Goal: Task Accomplishment & Management: Use online tool/utility

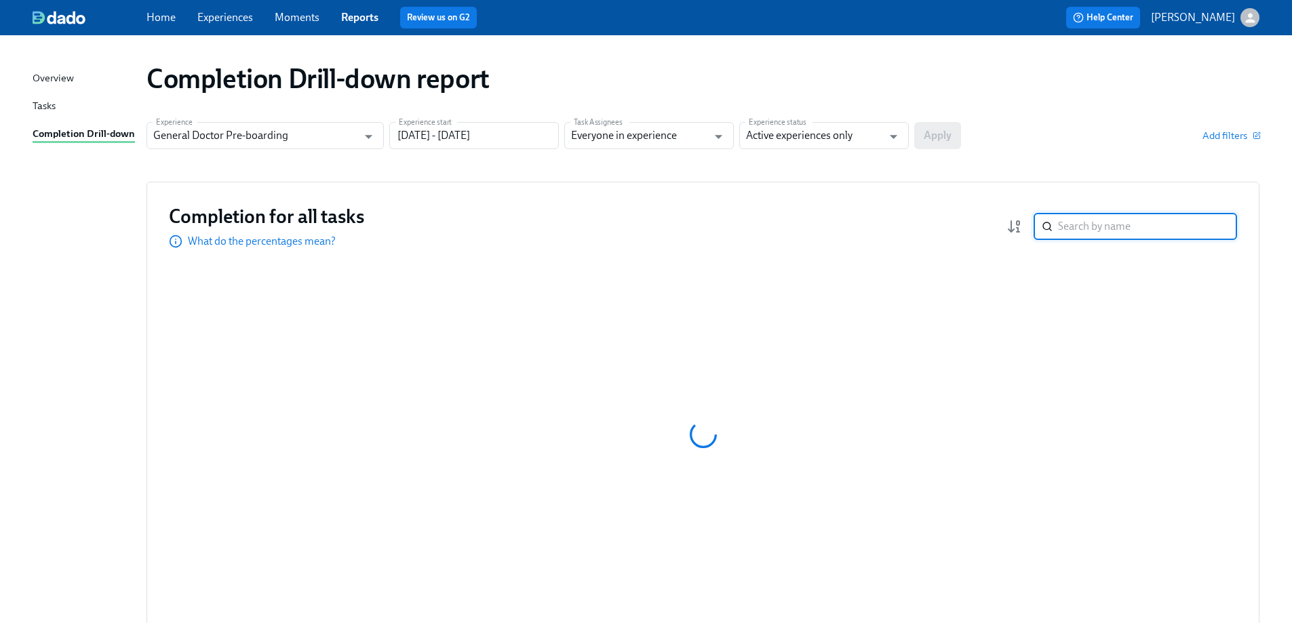
click at [1095, 224] on input "search" at bounding box center [1147, 226] width 179 height 27
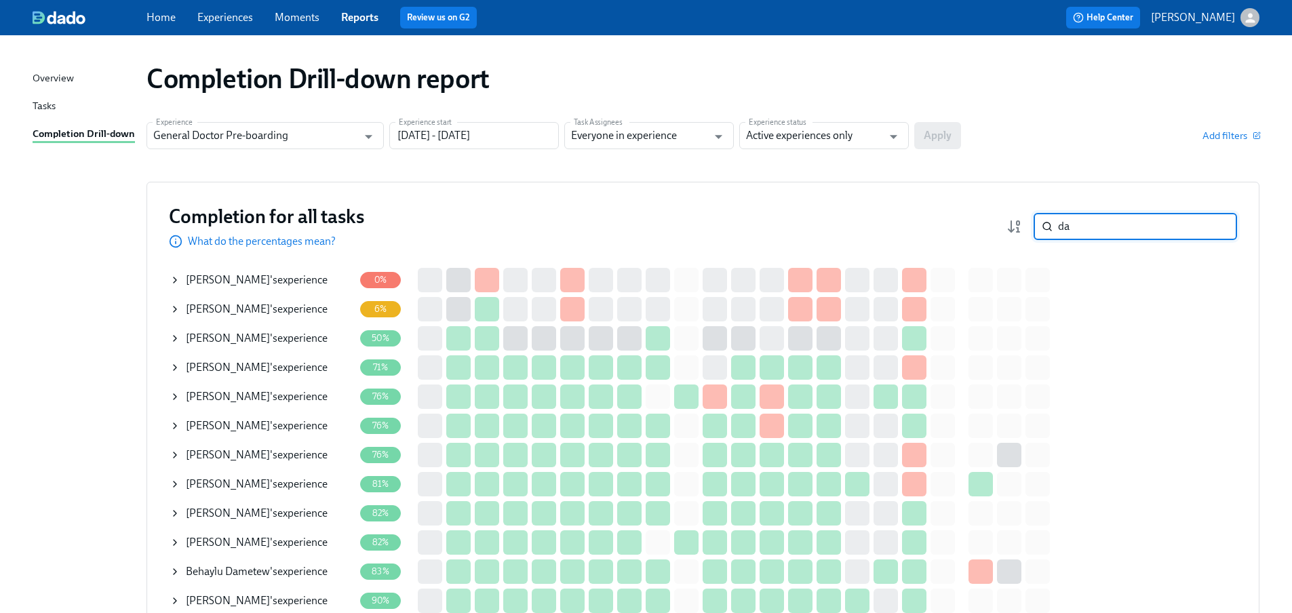
type input "d"
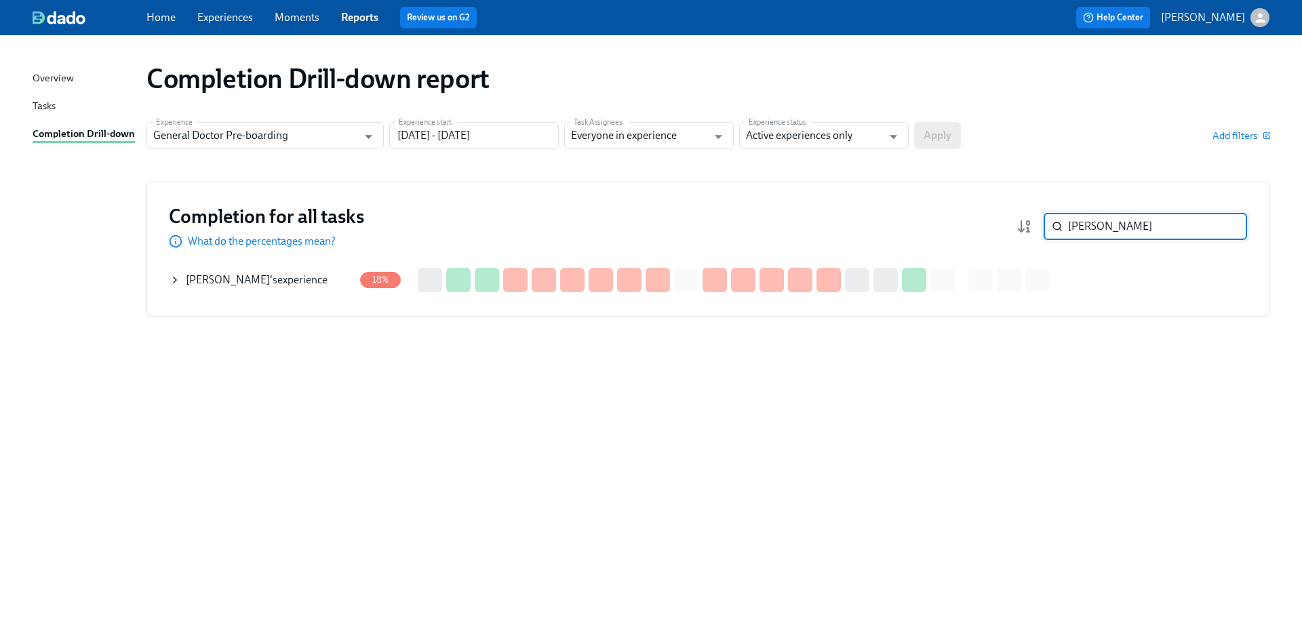
type input "[PERSON_NAME]"
click at [241, 275] on span "[PERSON_NAME]" at bounding box center [228, 279] width 84 height 13
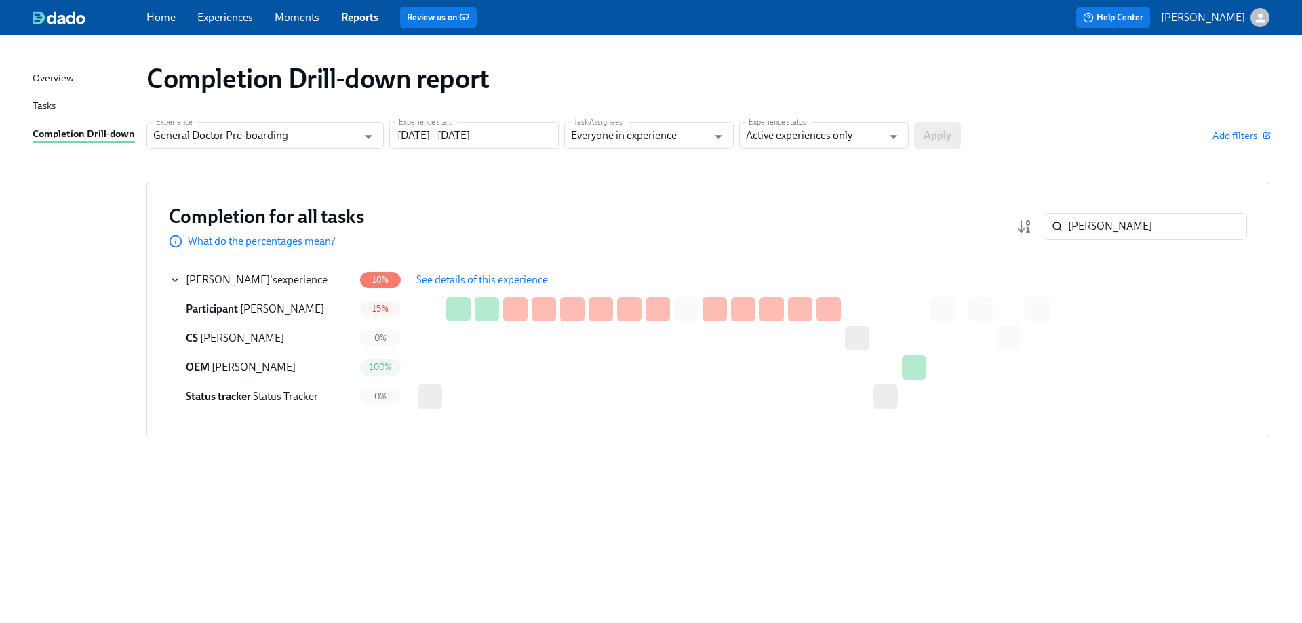
click at [494, 277] on span "See details of this experience" at bounding box center [482, 280] width 132 height 14
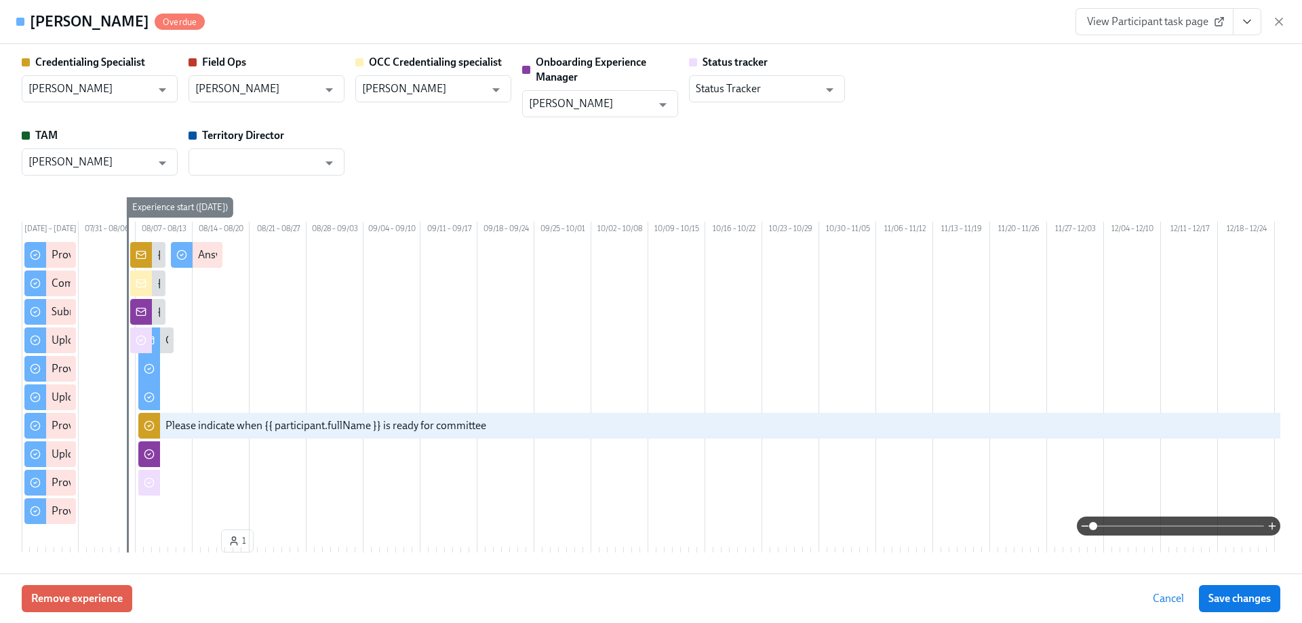
click at [1163, 19] on span "View Participant task page" at bounding box center [1154, 22] width 135 height 14
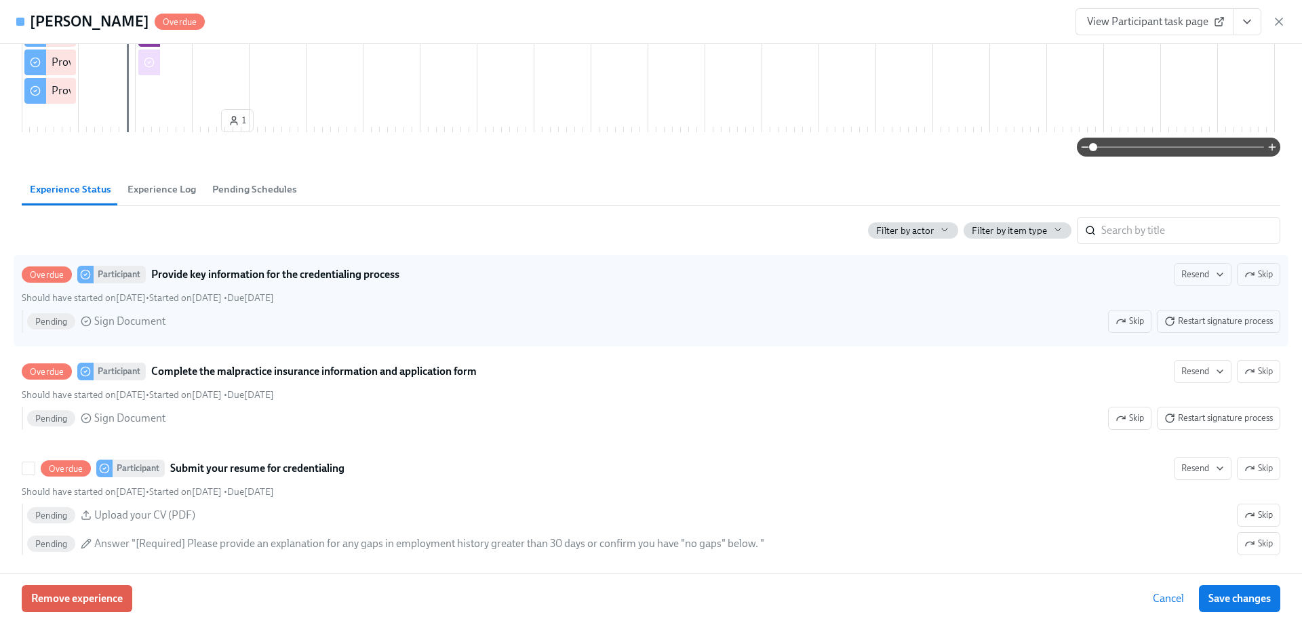
scroll to position [407, 0]
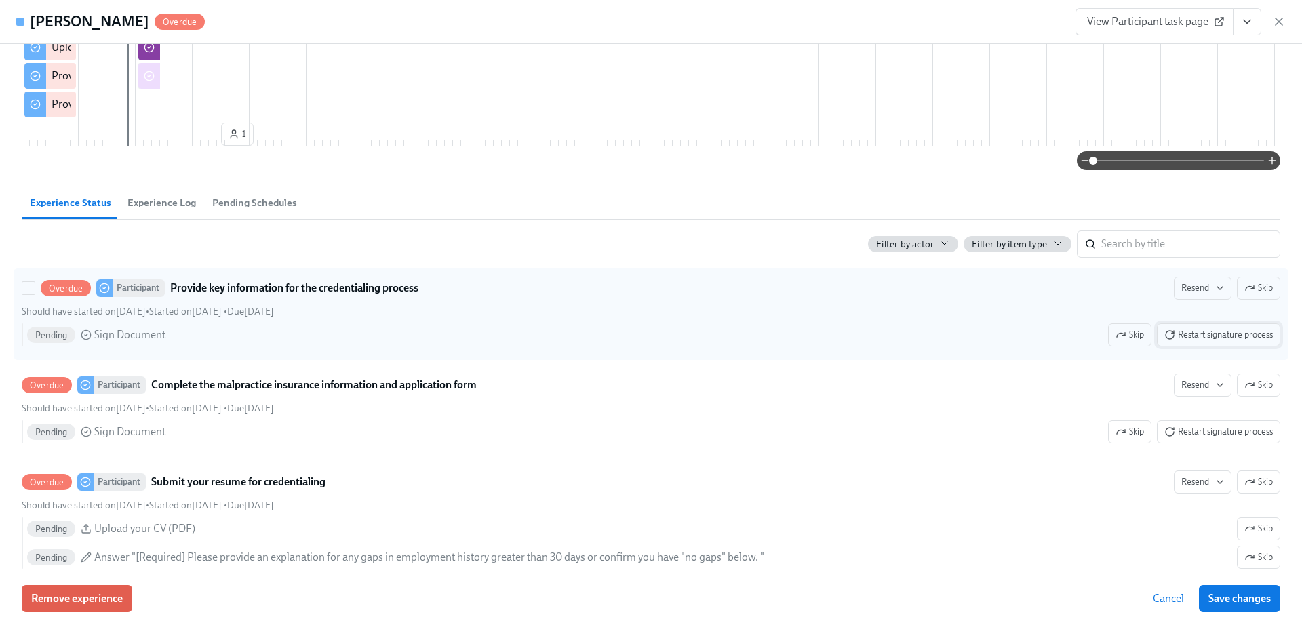
click at [1185, 342] on span "Restart signature process" at bounding box center [1218, 335] width 109 height 14
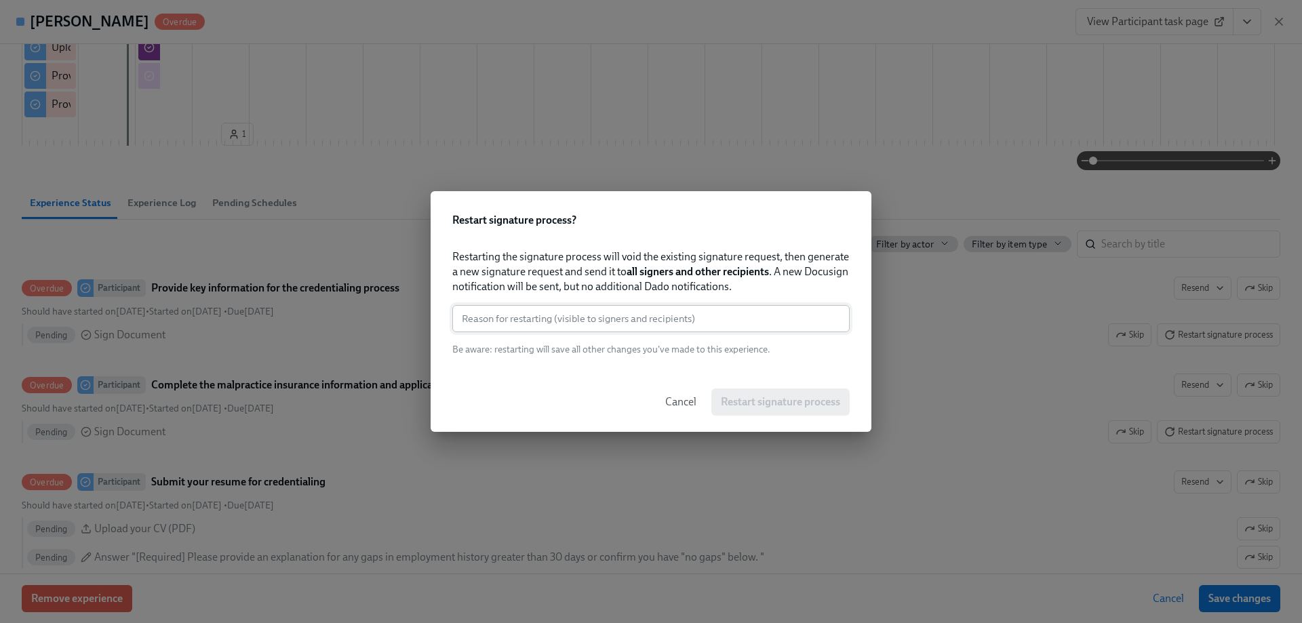
click at [664, 327] on div "Restarting the signature process will void the existing signature request, then…" at bounding box center [650, 303] width 397 height 106
click at [635, 310] on input "text" at bounding box center [650, 318] width 397 height 27
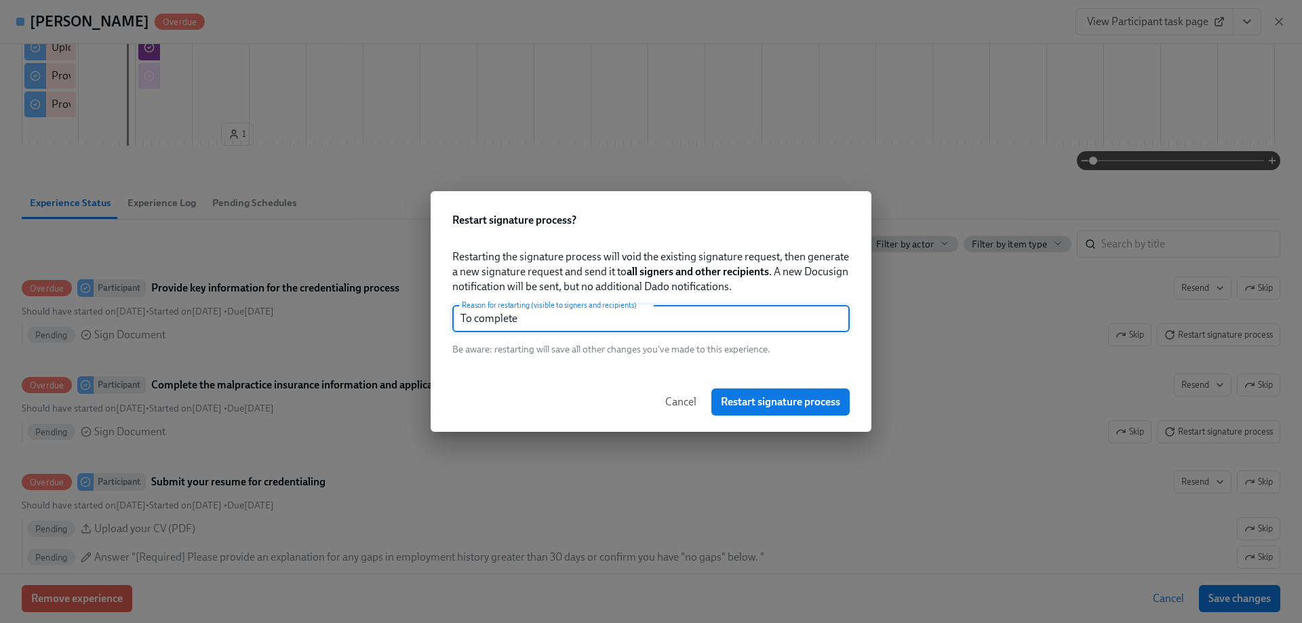
type input "To complete"
click at [750, 397] on span "Restart signature process" at bounding box center [780, 402] width 119 height 14
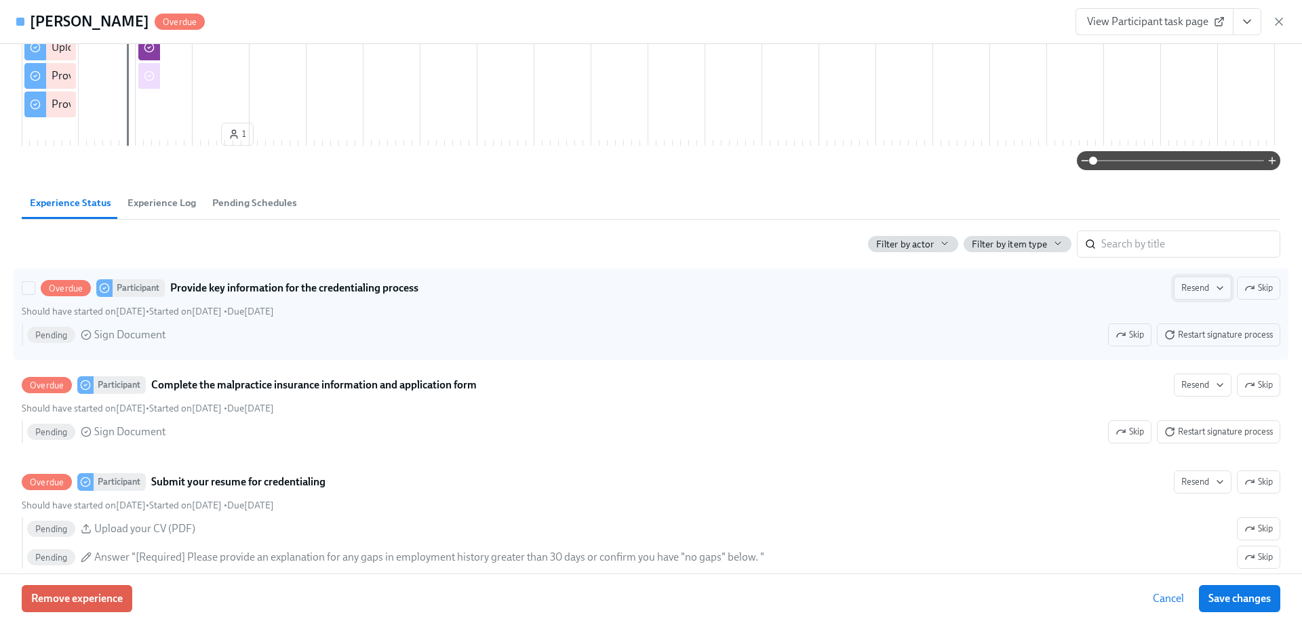
click at [1198, 295] on span "Resend" at bounding box center [1202, 288] width 43 height 14
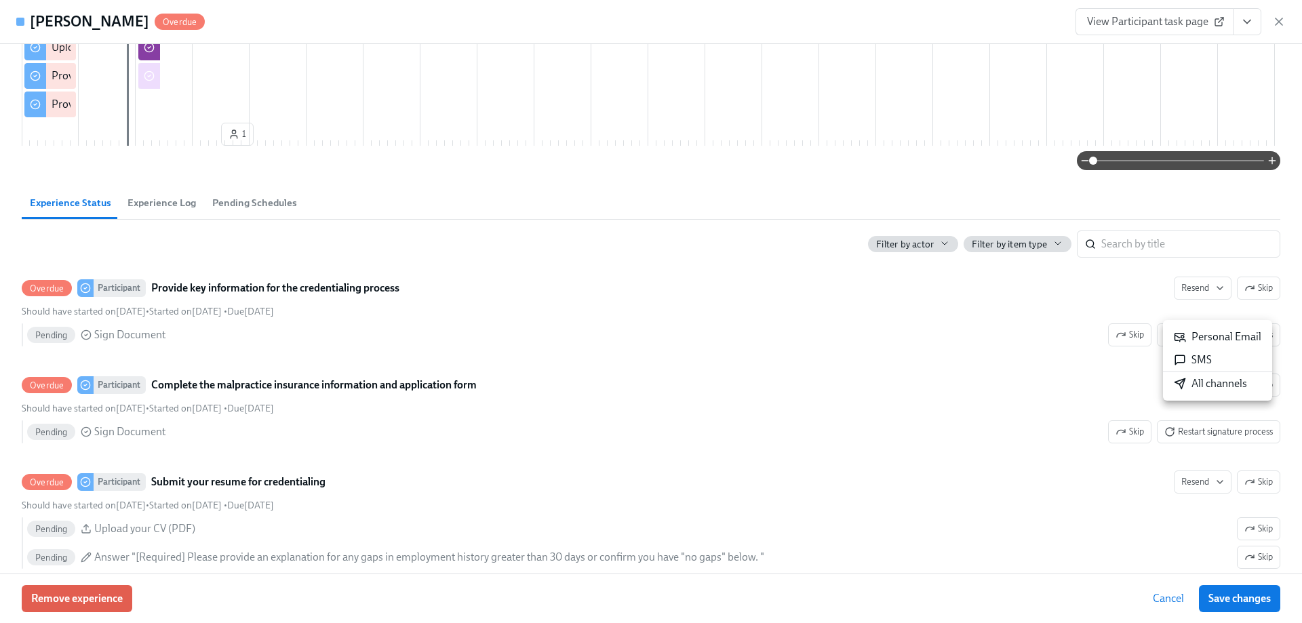
click at [1200, 385] on div "All channels" at bounding box center [1210, 383] width 73 height 15
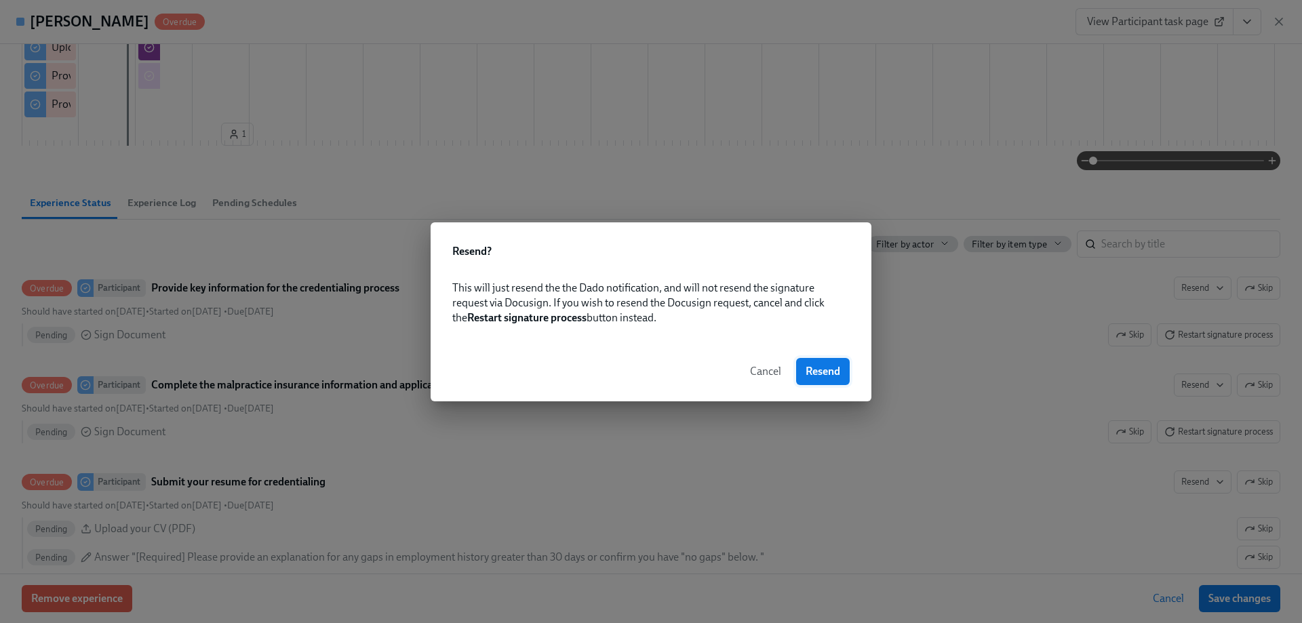
click at [819, 376] on span "Resend" at bounding box center [823, 372] width 35 height 14
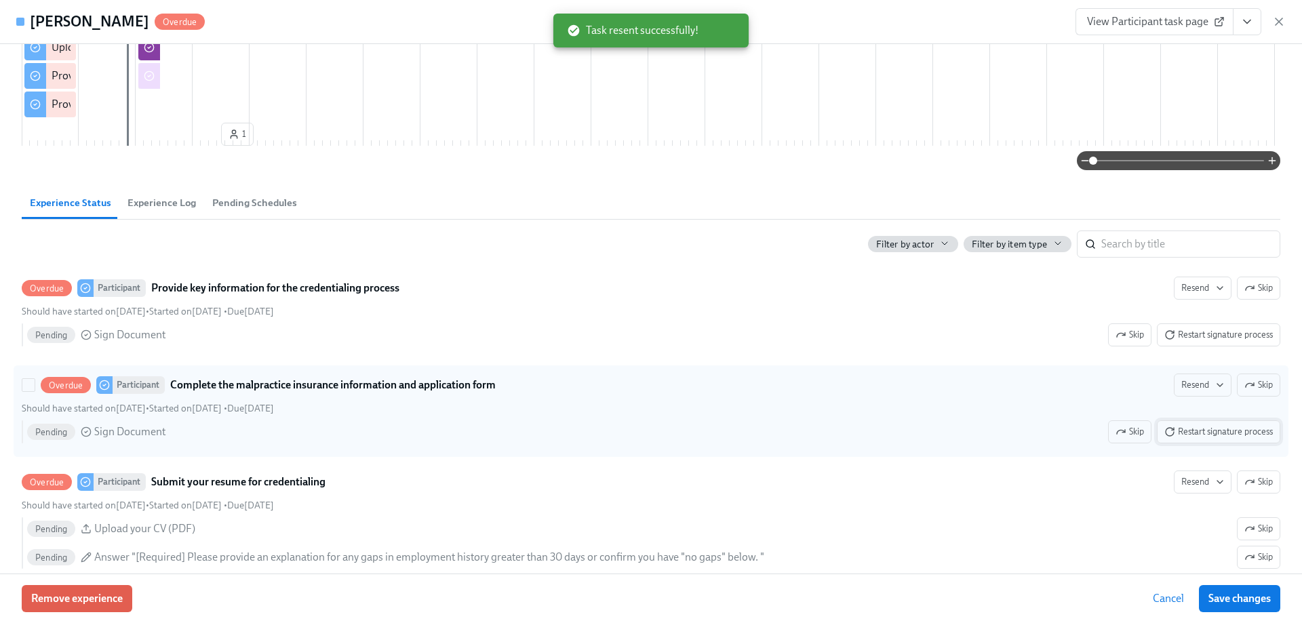
click at [1208, 439] on span "Restart signature process" at bounding box center [1218, 432] width 109 height 14
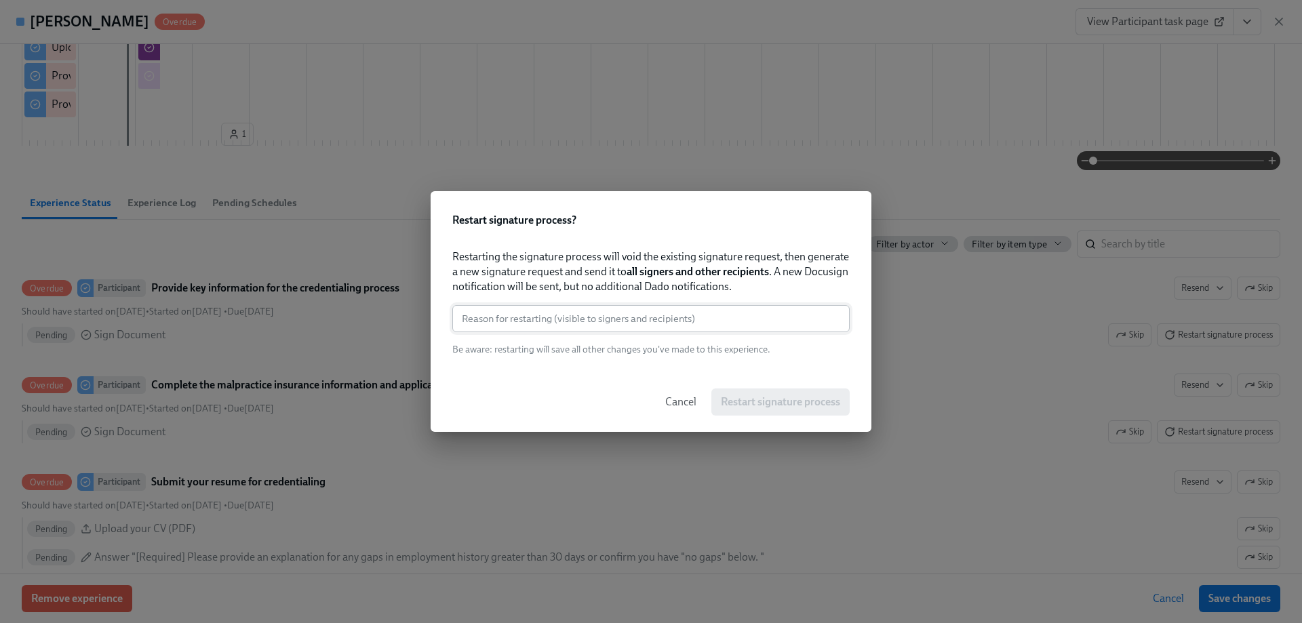
click at [675, 321] on input "text" at bounding box center [650, 318] width 397 height 27
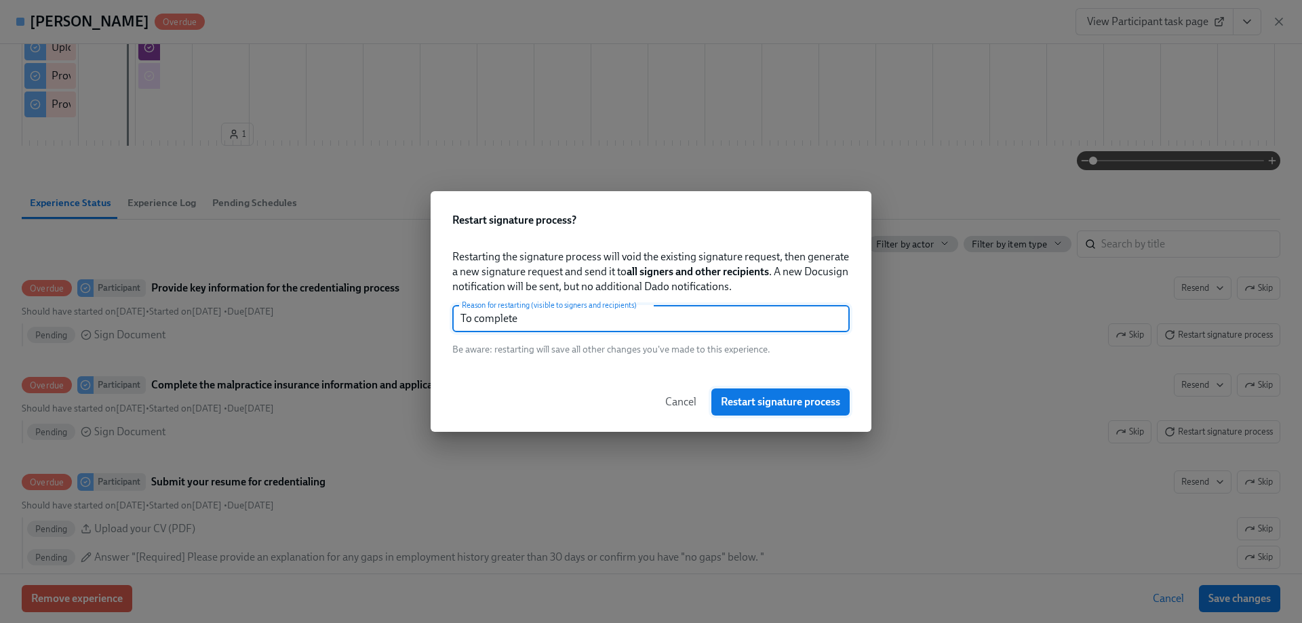
type input "To complete"
click at [819, 397] on span "Restart signature process" at bounding box center [780, 402] width 119 height 14
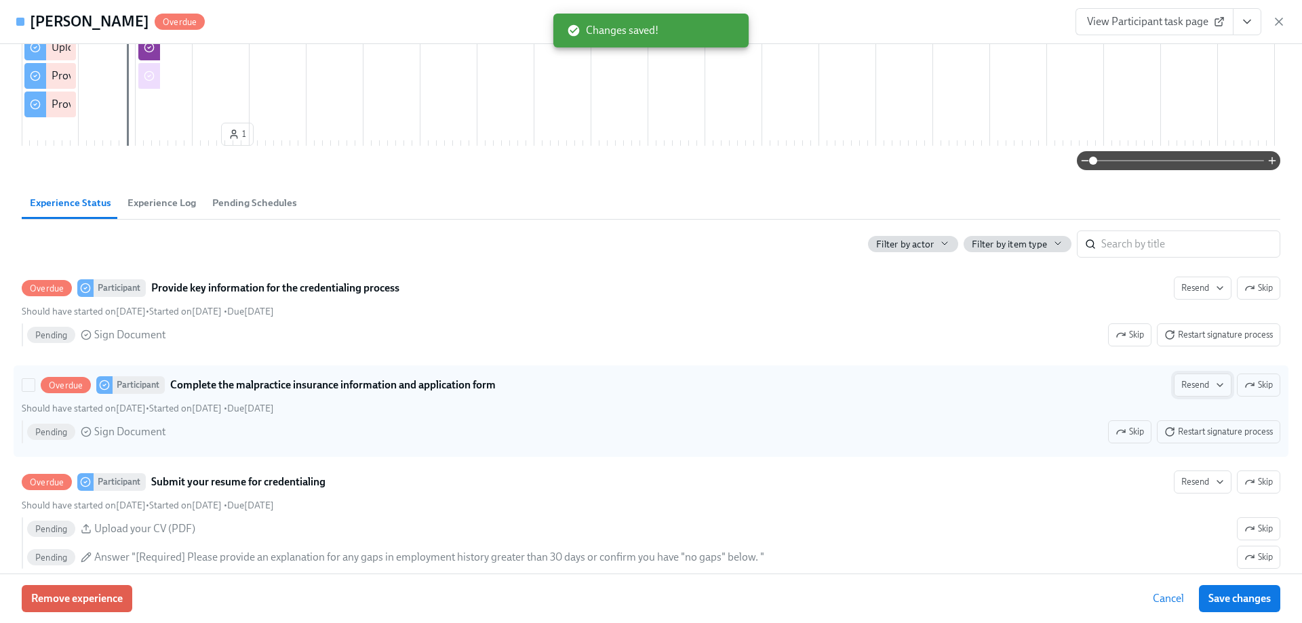
click at [1198, 392] on span "Resend" at bounding box center [1202, 385] width 43 height 14
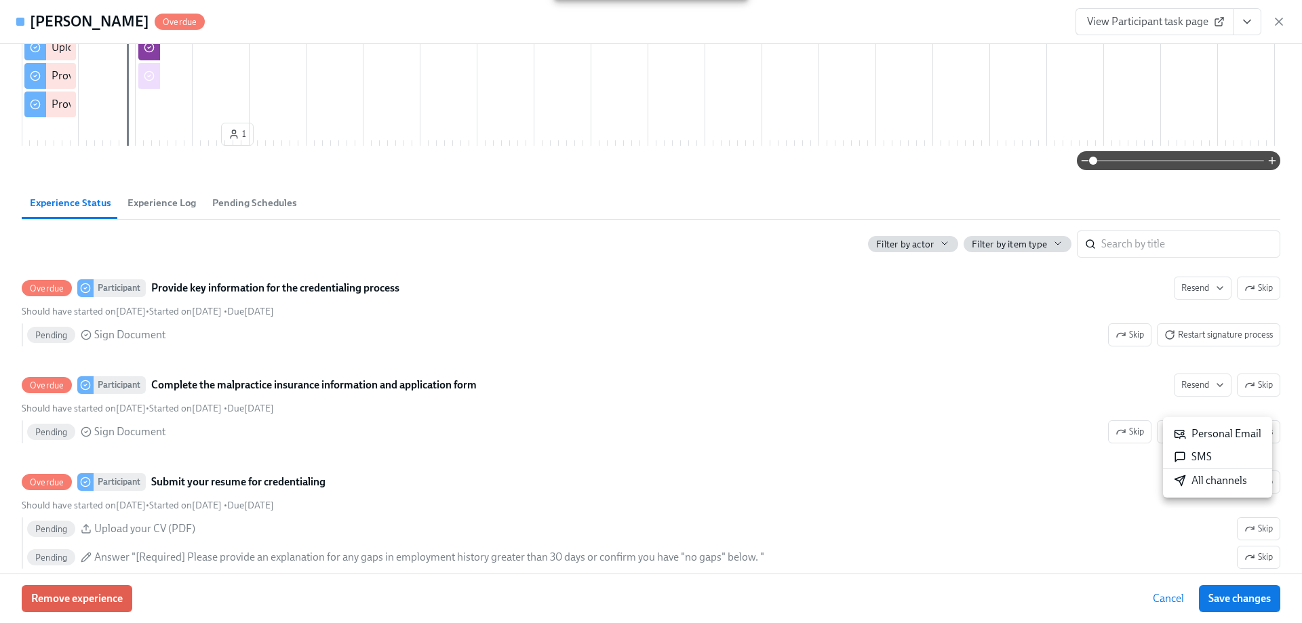
click at [1217, 482] on div "All channels" at bounding box center [1210, 480] width 73 height 15
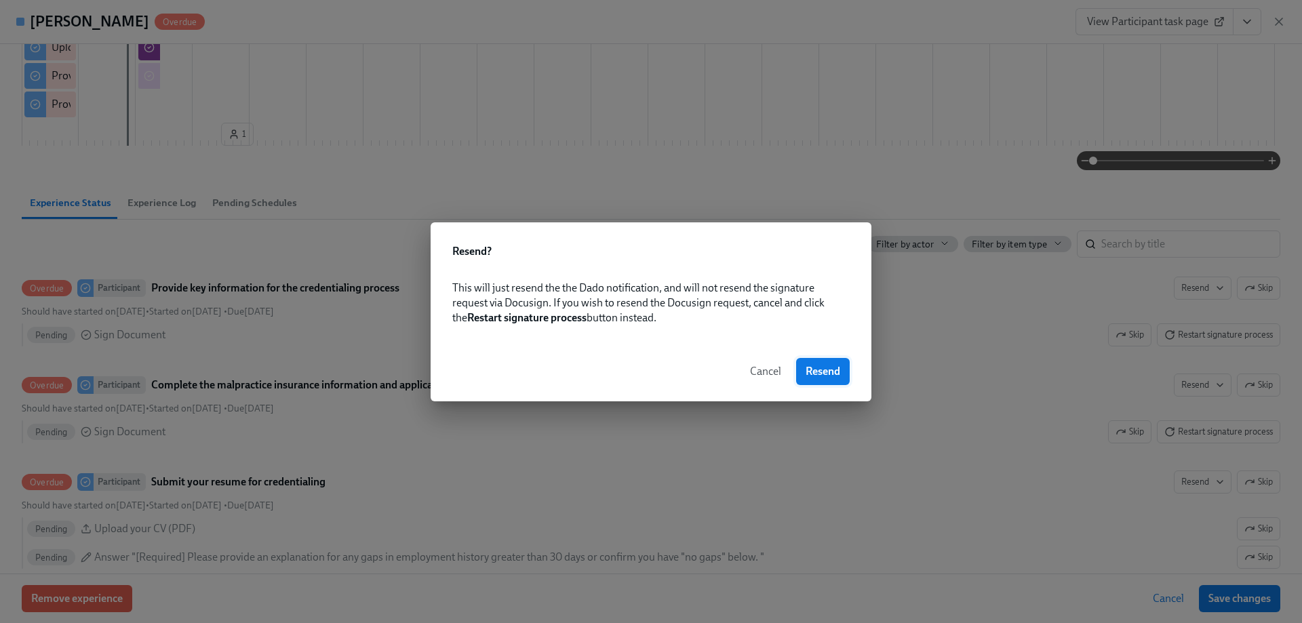
click at [821, 370] on span "Resend" at bounding box center [823, 372] width 35 height 14
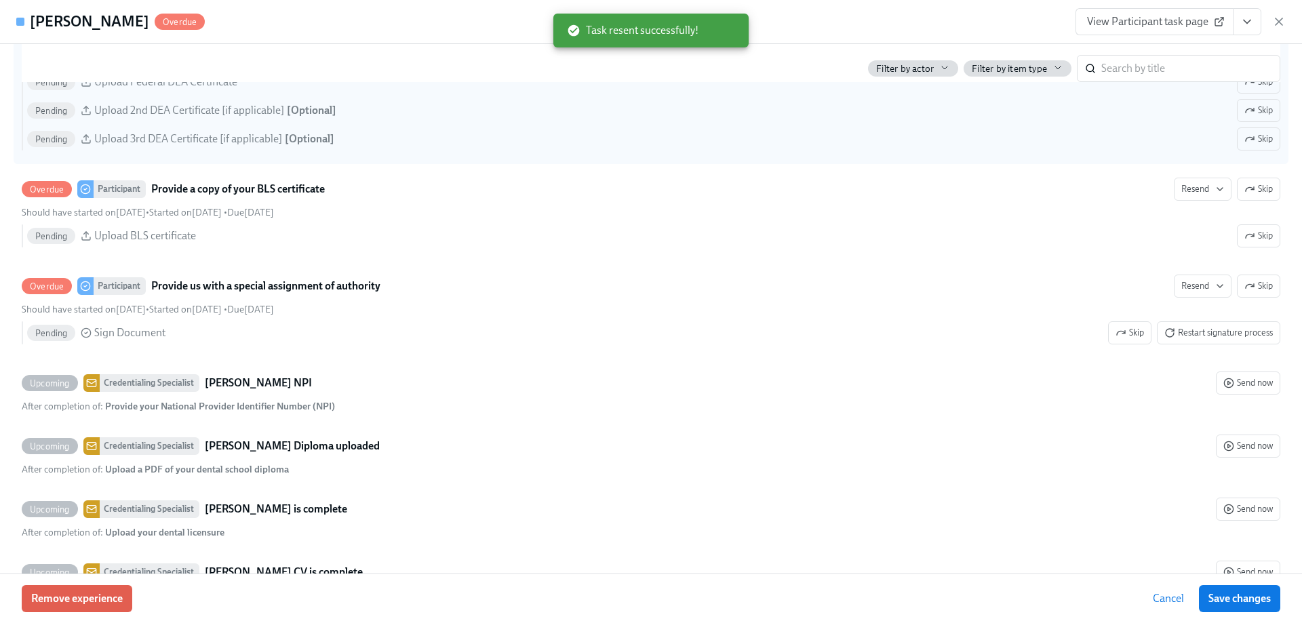
scroll to position [1628, 0]
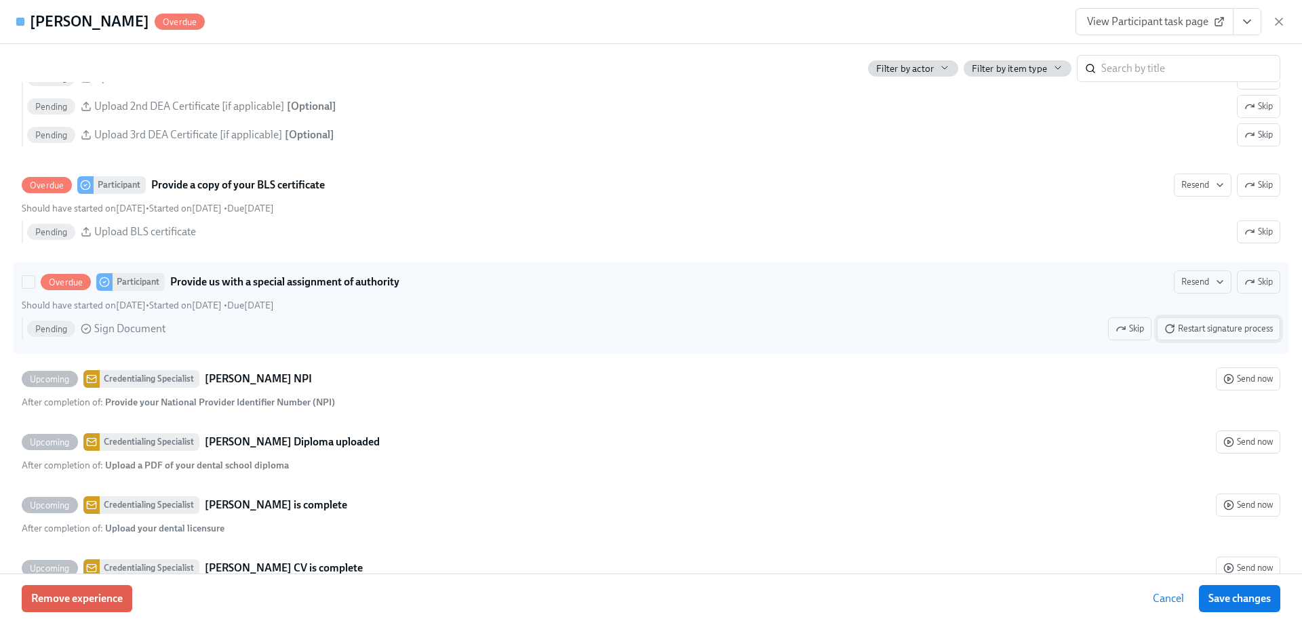
click at [1185, 336] on span "Restart signature process" at bounding box center [1218, 329] width 109 height 14
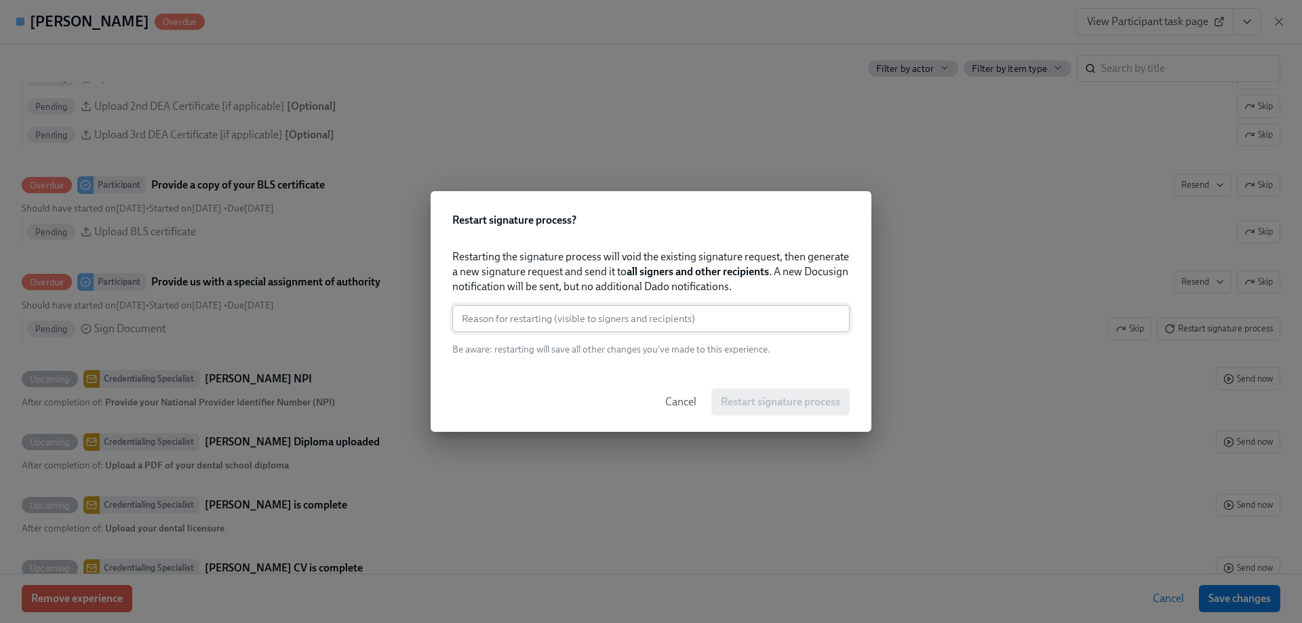
click at [610, 316] on input "text" at bounding box center [650, 318] width 397 height 27
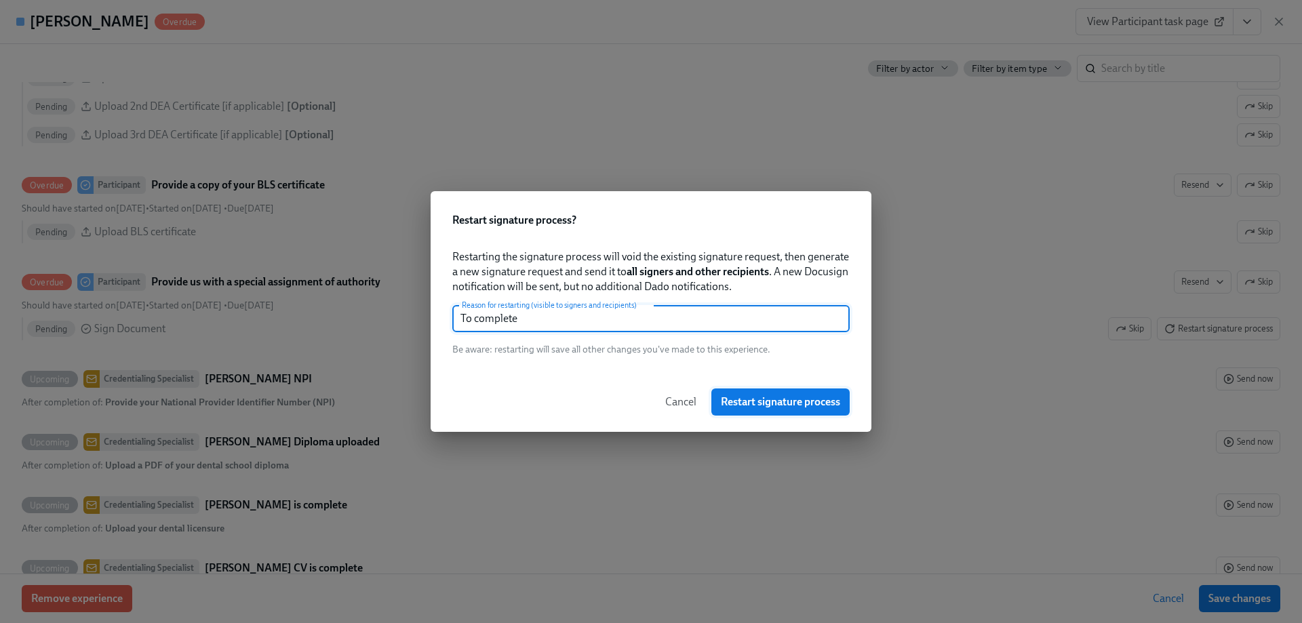
type input "To complete"
click at [767, 408] on span "Restart signature process" at bounding box center [780, 402] width 119 height 14
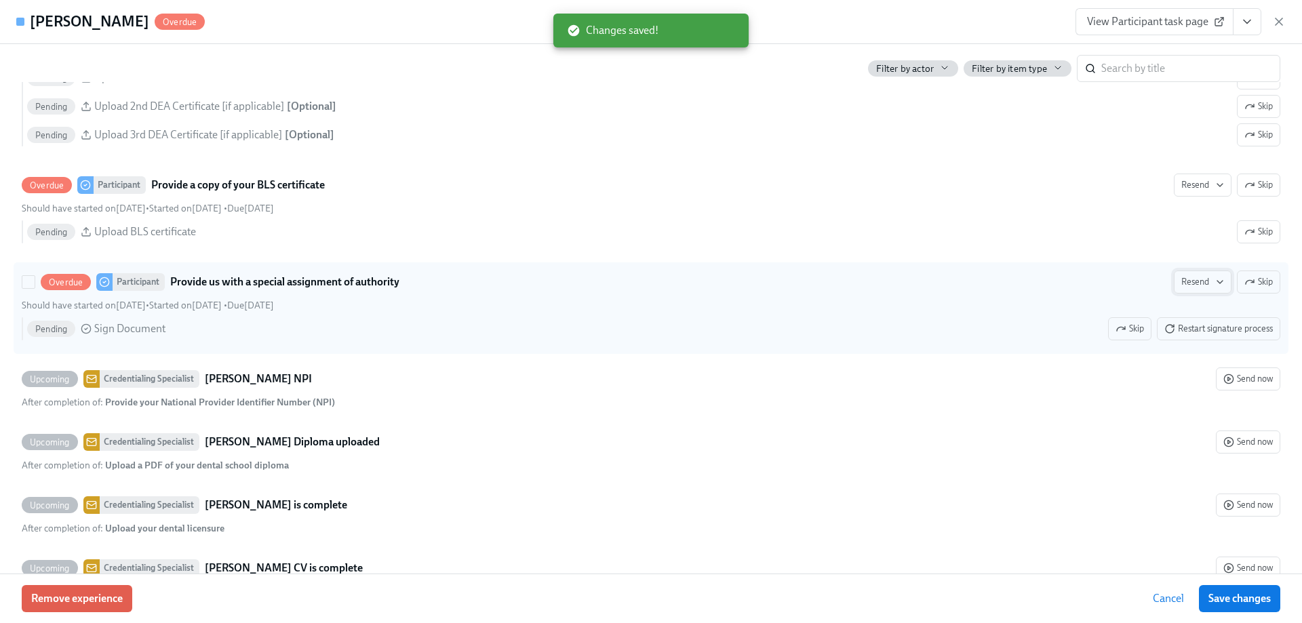
click at [1195, 289] on span "Resend" at bounding box center [1202, 282] width 43 height 14
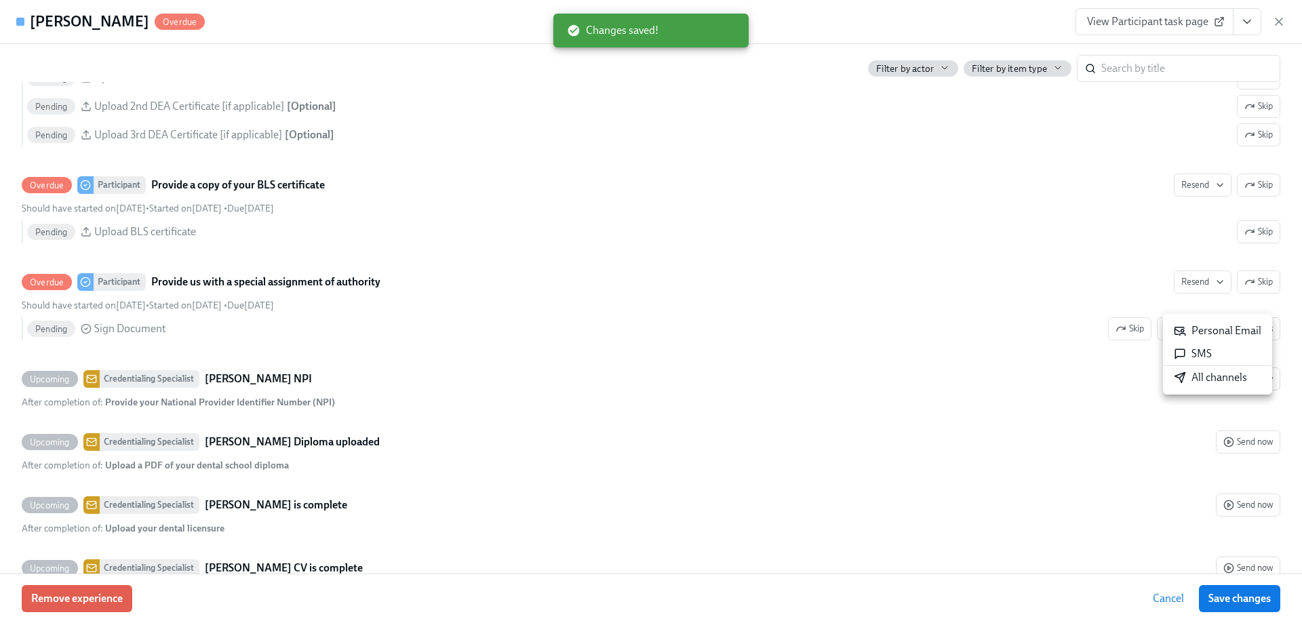
click at [1184, 373] on icon at bounding box center [1181, 375] width 5 height 5
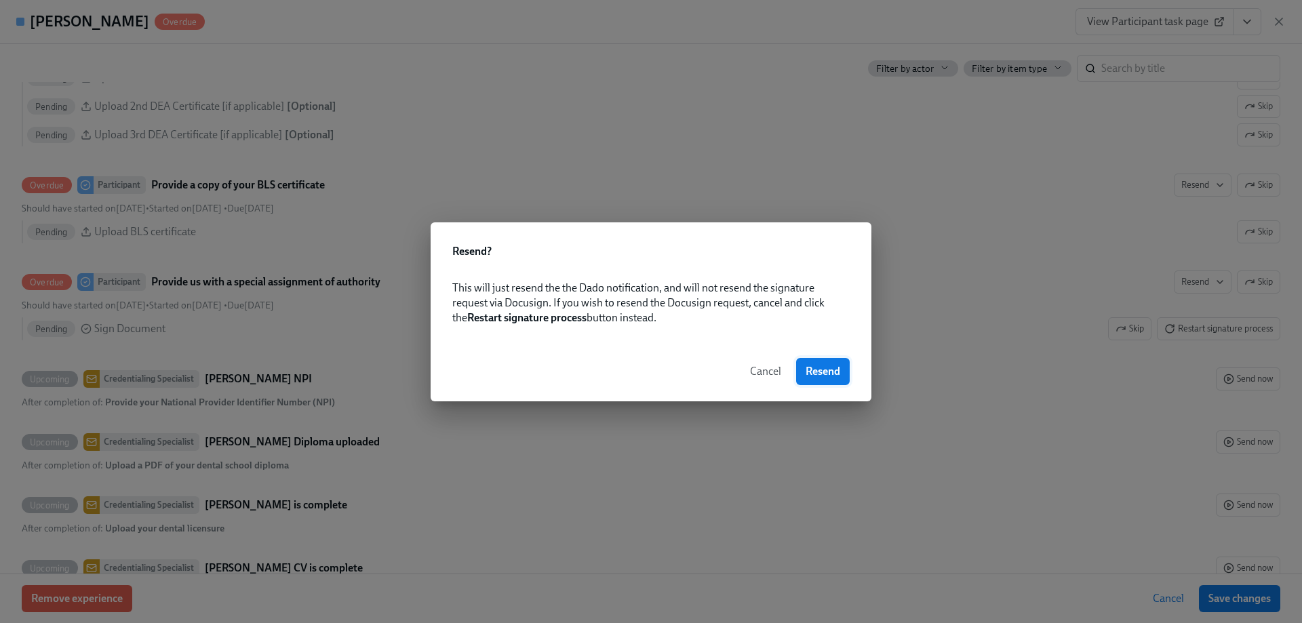
click at [825, 372] on span "Resend" at bounding box center [823, 372] width 35 height 14
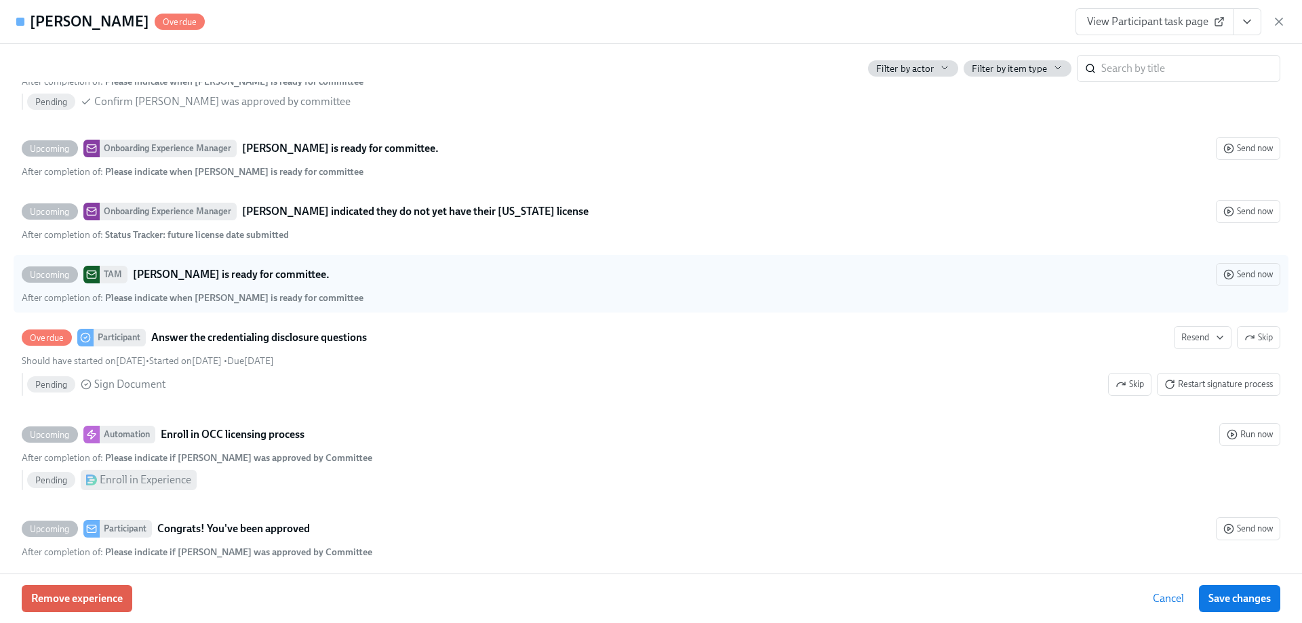
scroll to position [3798, 0]
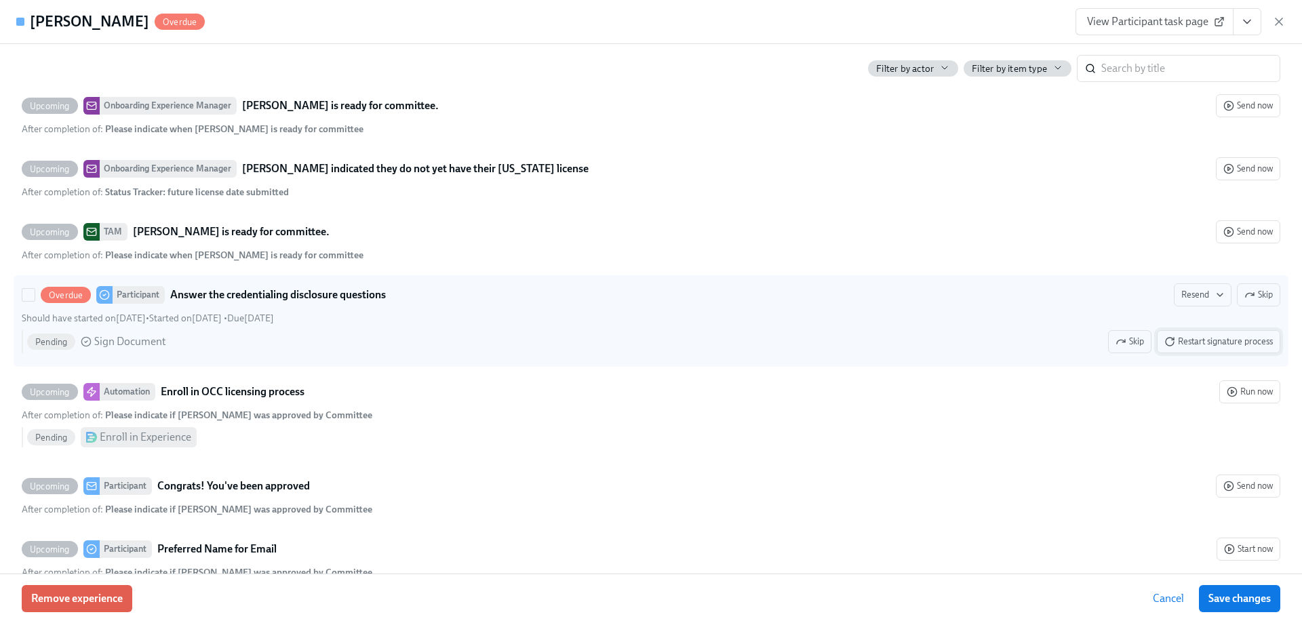
click at [1201, 349] on span "Restart signature process" at bounding box center [1218, 342] width 109 height 14
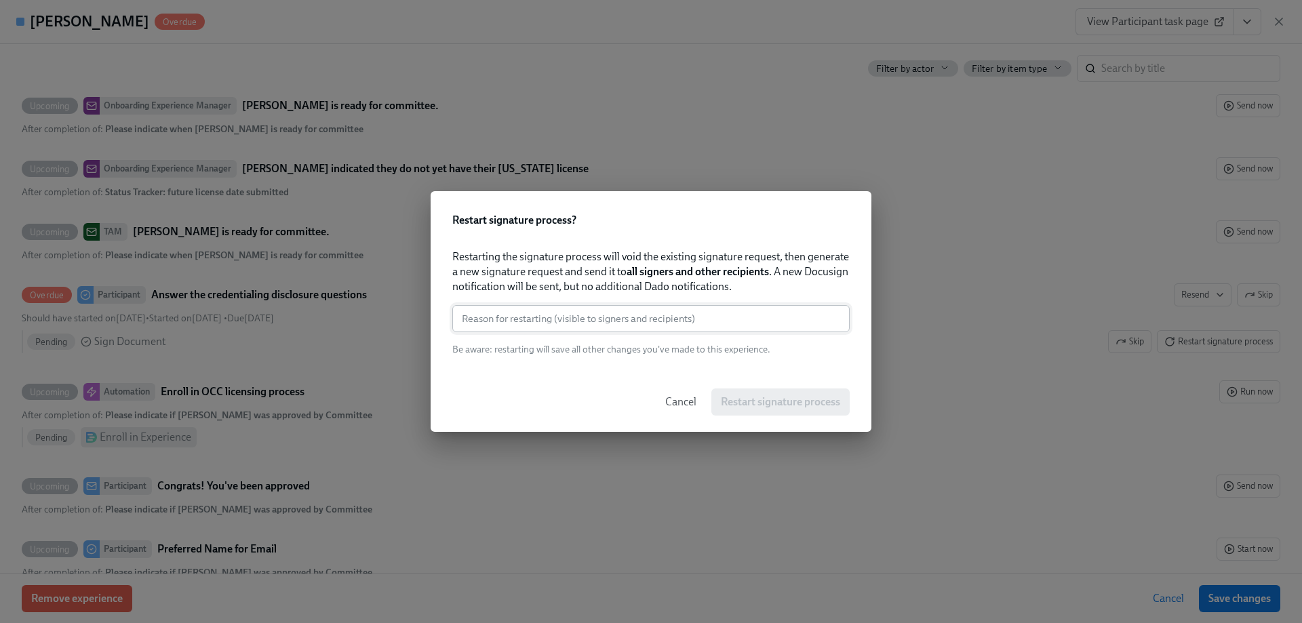
click at [599, 321] on input "text" at bounding box center [650, 318] width 397 height 27
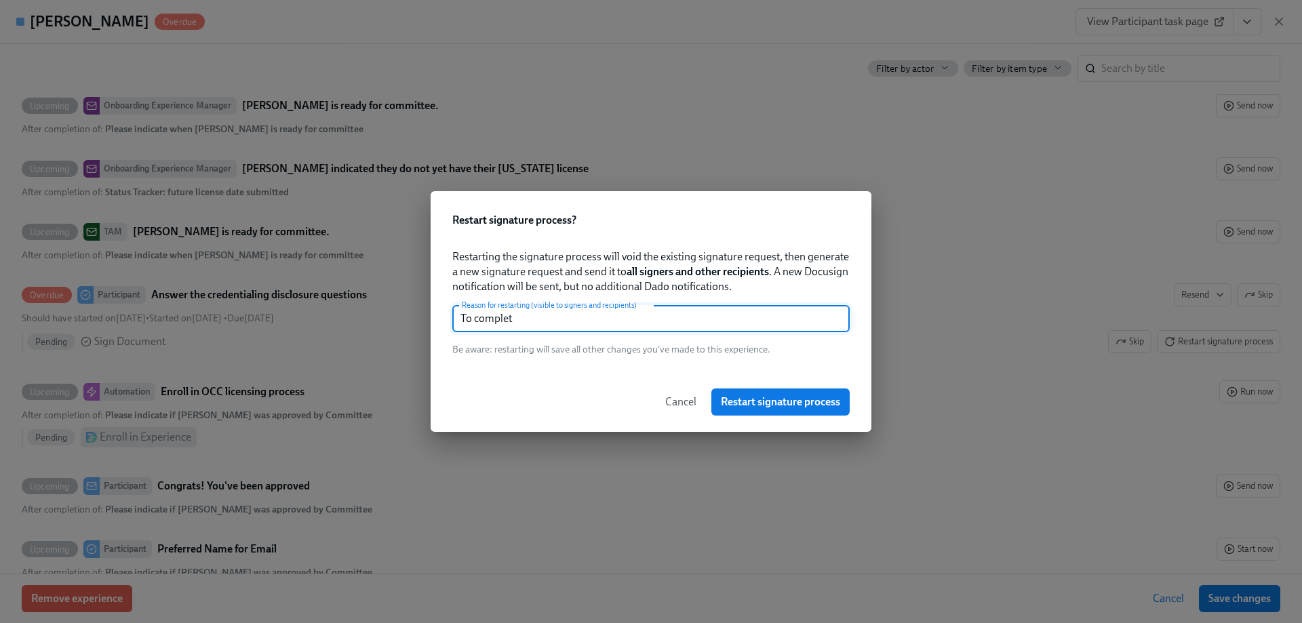
type input "To complete"
click at [676, 405] on span "Cancel" at bounding box center [680, 402] width 31 height 14
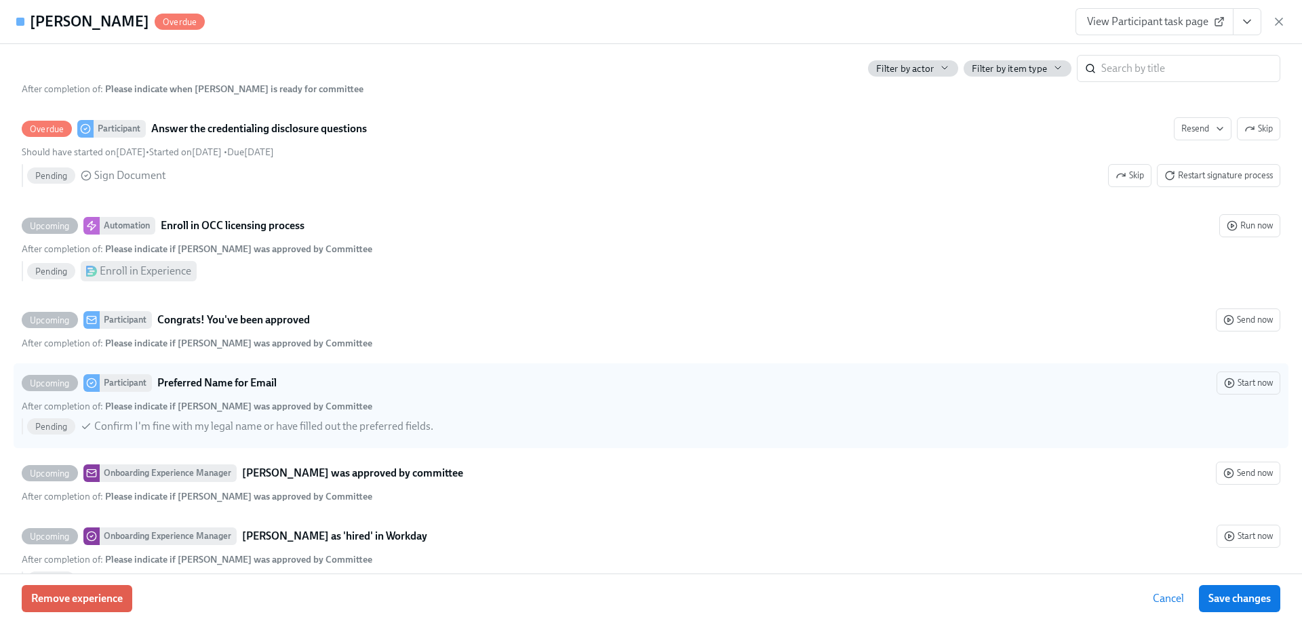
scroll to position [3933, 0]
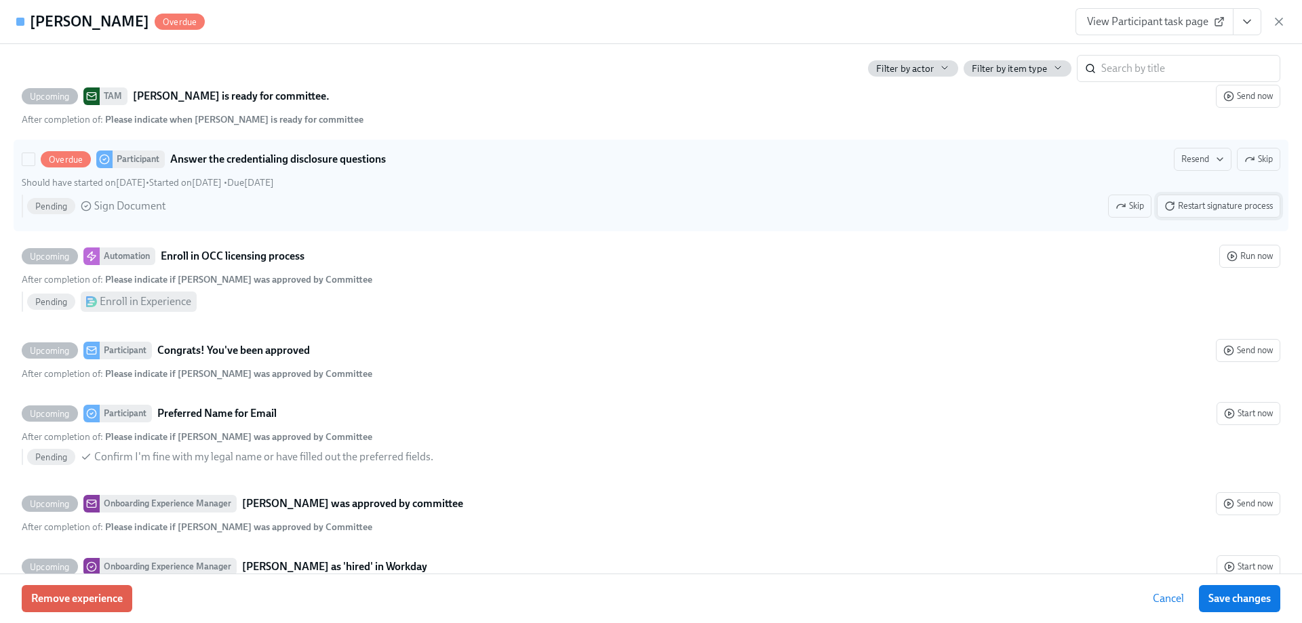
click at [1183, 213] on span "Restart signature process" at bounding box center [1218, 206] width 109 height 14
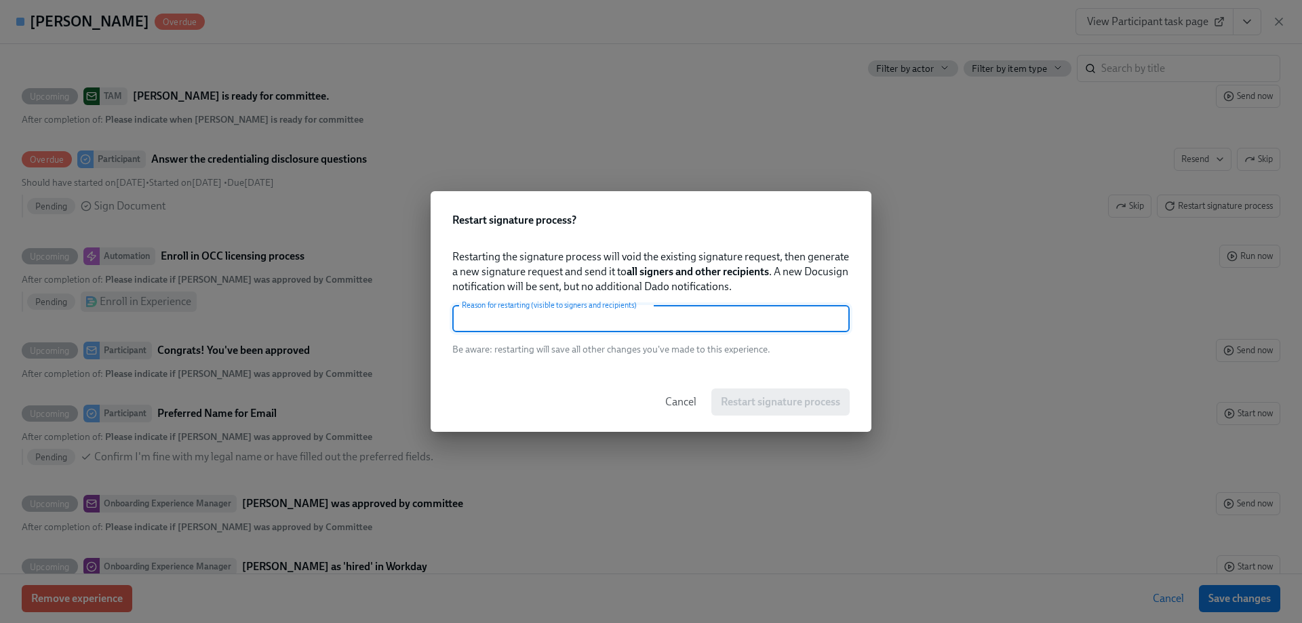
click at [517, 324] on input "text" at bounding box center [650, 318] width 397 height 27
type input "To complete"
click at [810, 407] on span "Restart signature process" at bounding box center [780, 402] width 119 height 14
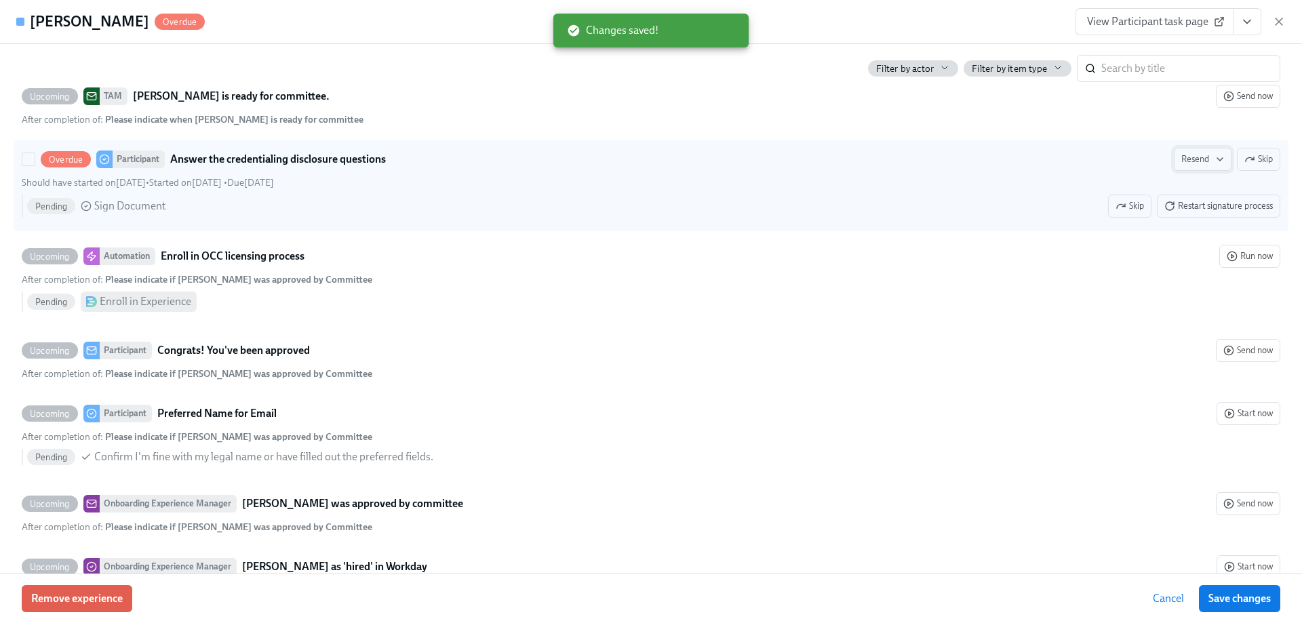
click at [1194, 166] on span "Resend" at bounding box center [1202, 160] width 43 height 14
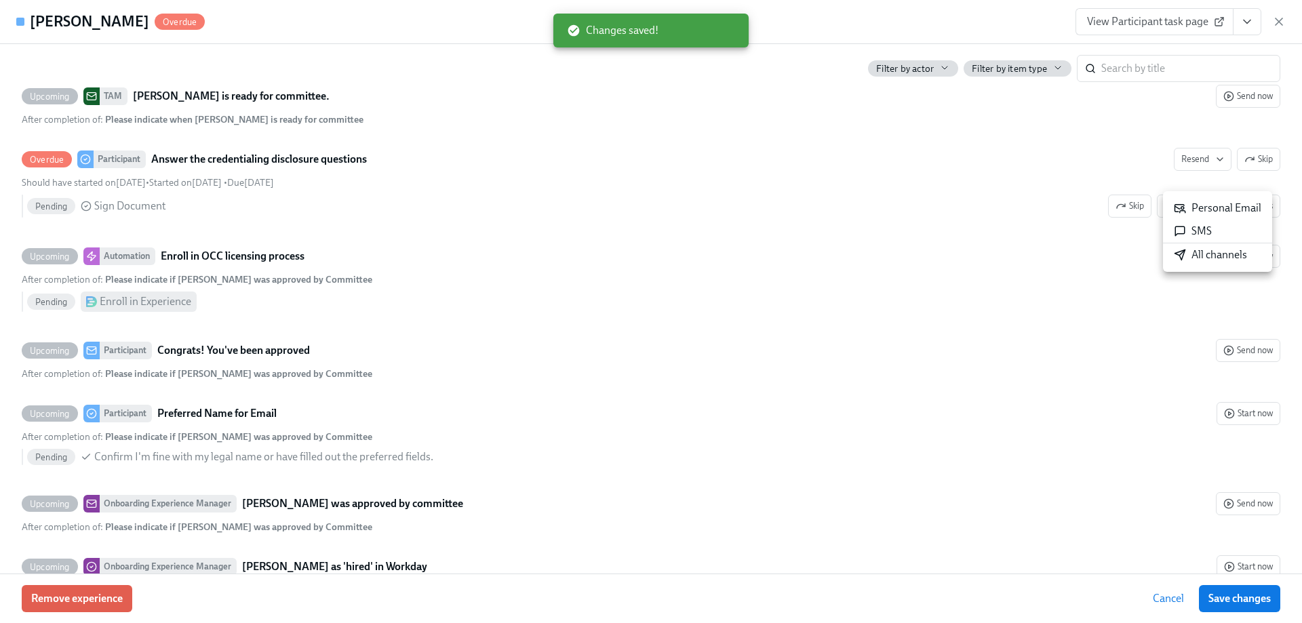
click at [1196, 253] on div "All channels" at bounding box center [1210, 255] width 73 height 15
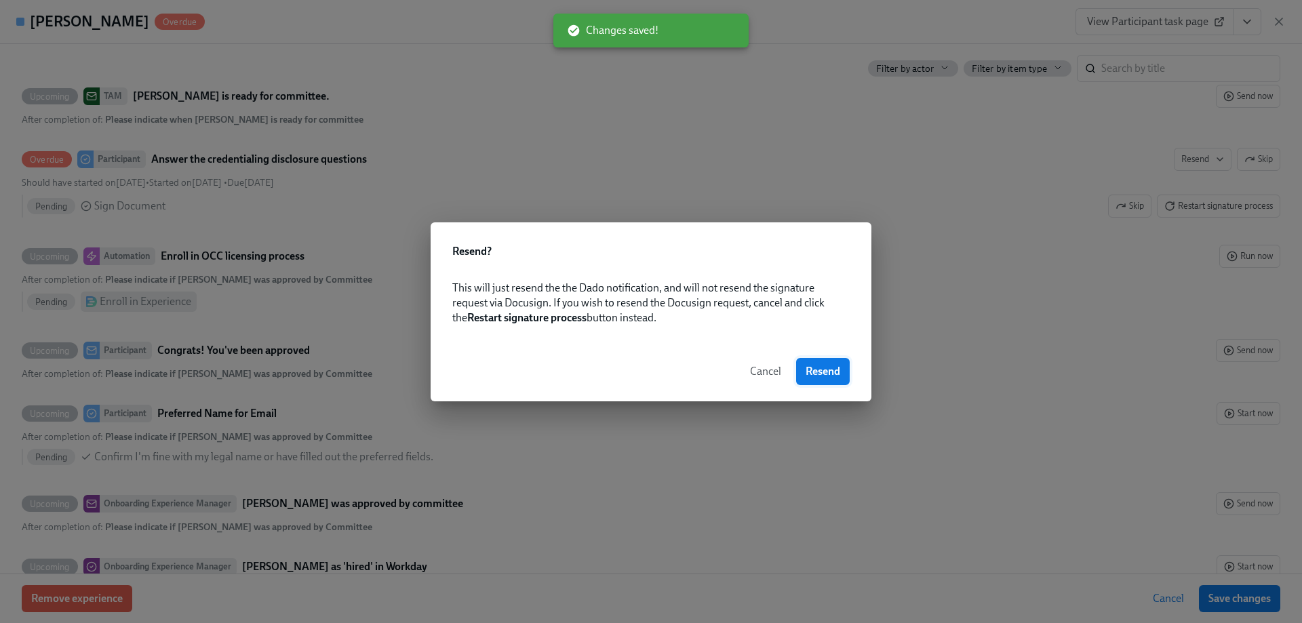
click at [808, 368] on span "Resend" at bounding box center [823, 372] width 35 height 14
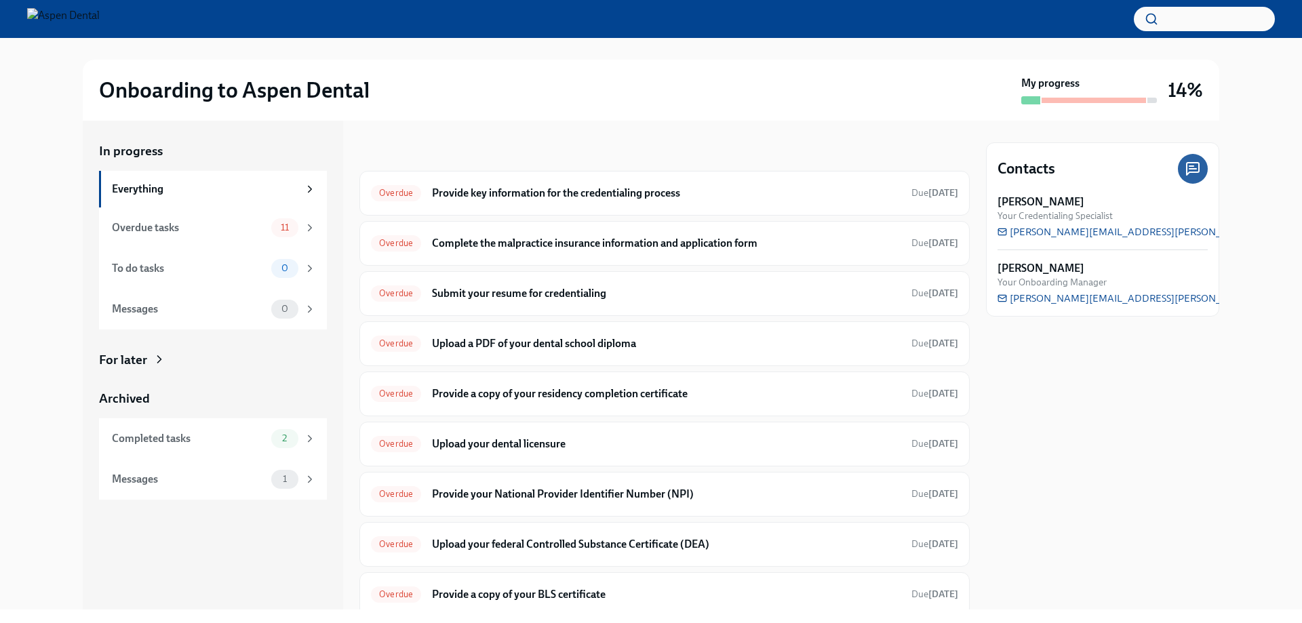
click at [1141, 561] on div "Contacts Gregory Trone Your Credentialing Specialist gregory.trone@aspendental.…" at bounding box center [1102, 365] width 233 height 489
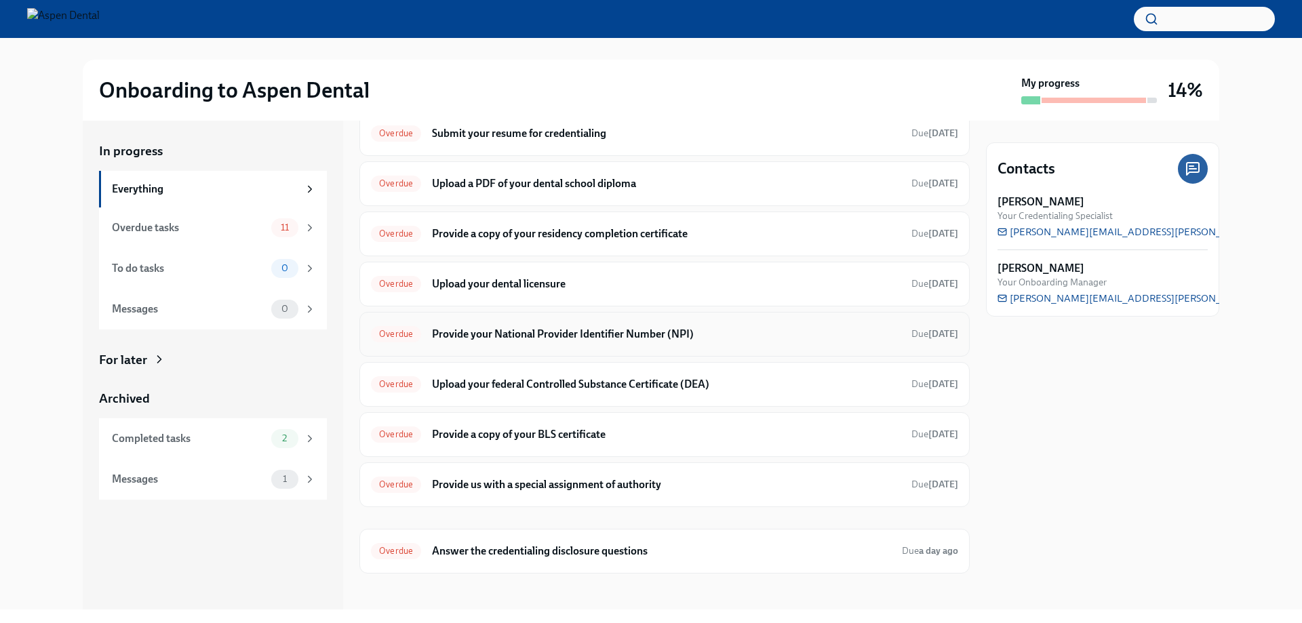
scroll to position [167, 0]
